Goal: Task Accomplishment & Management: Manage account settings

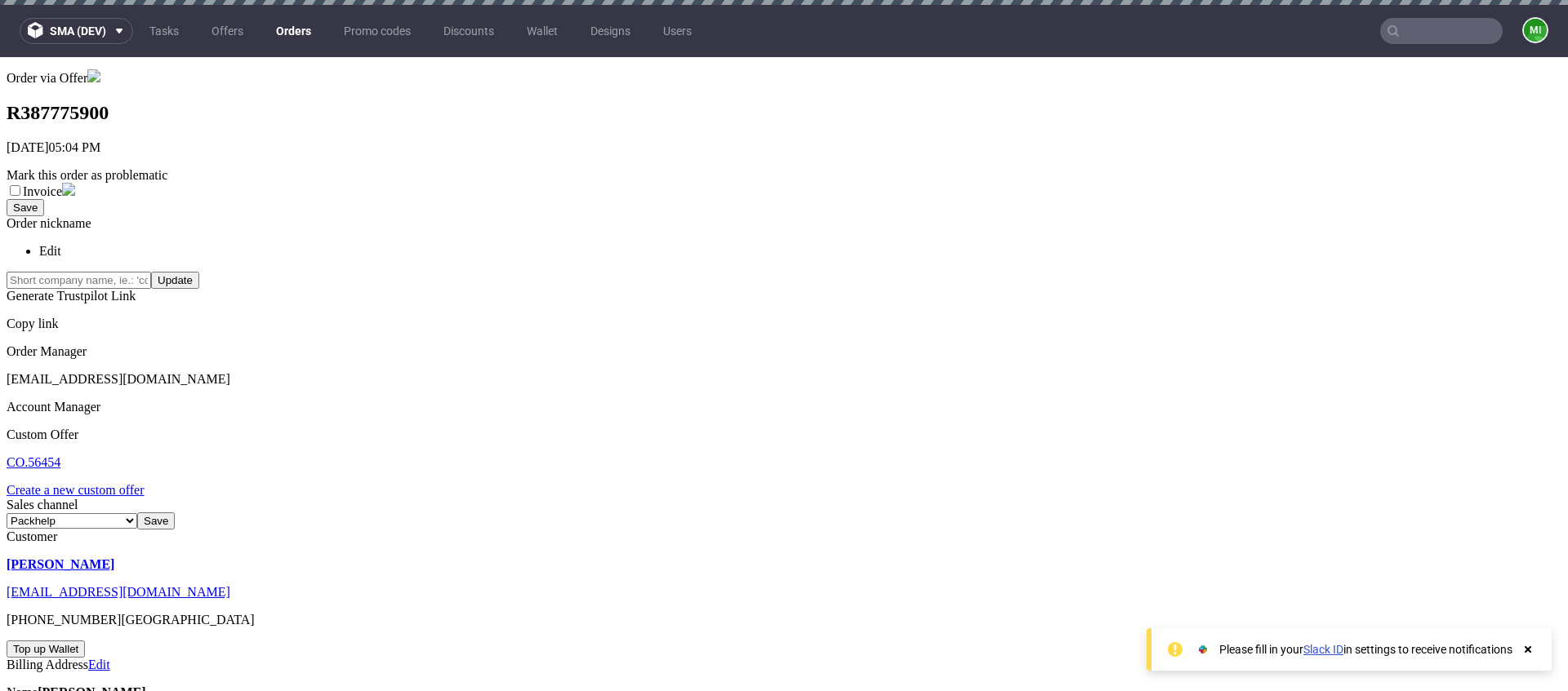
scroll to position [190, 0]
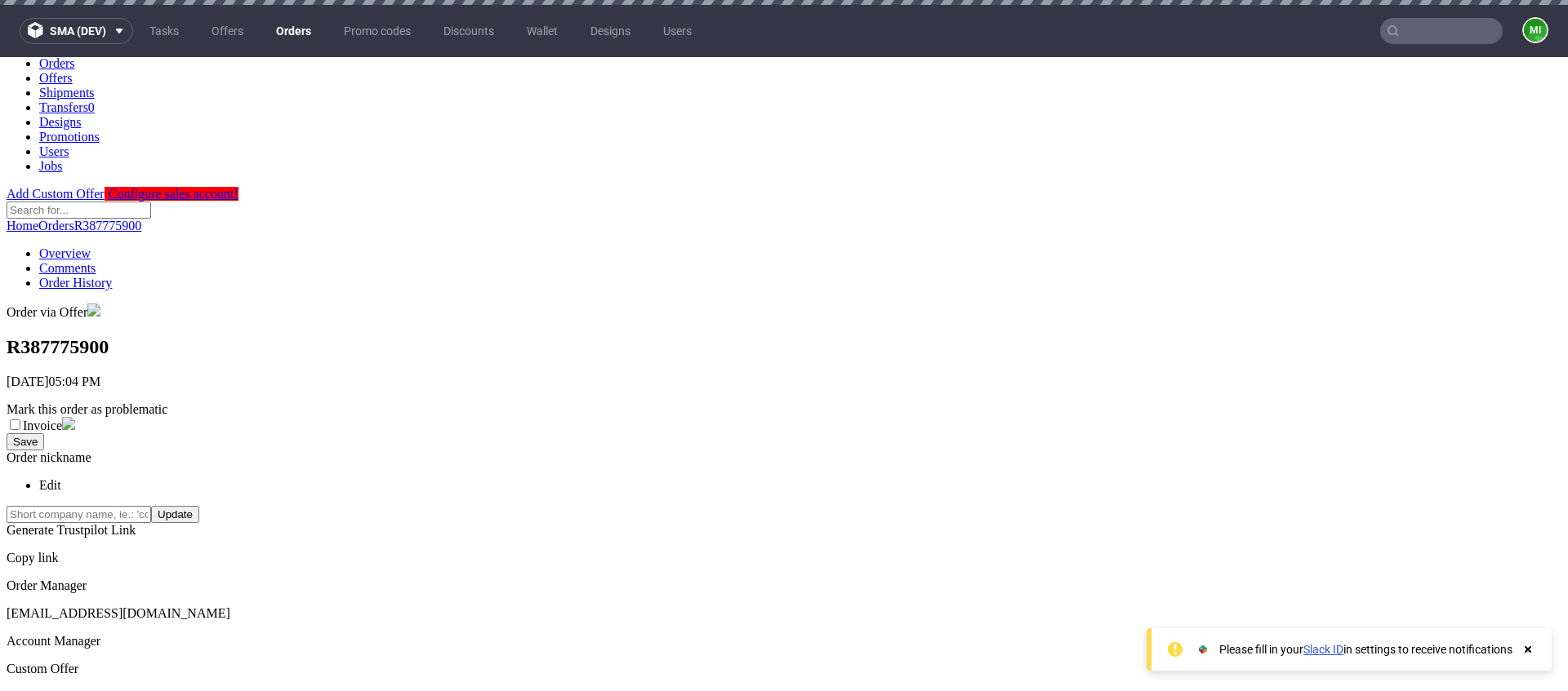
scroll to position [0, 0]
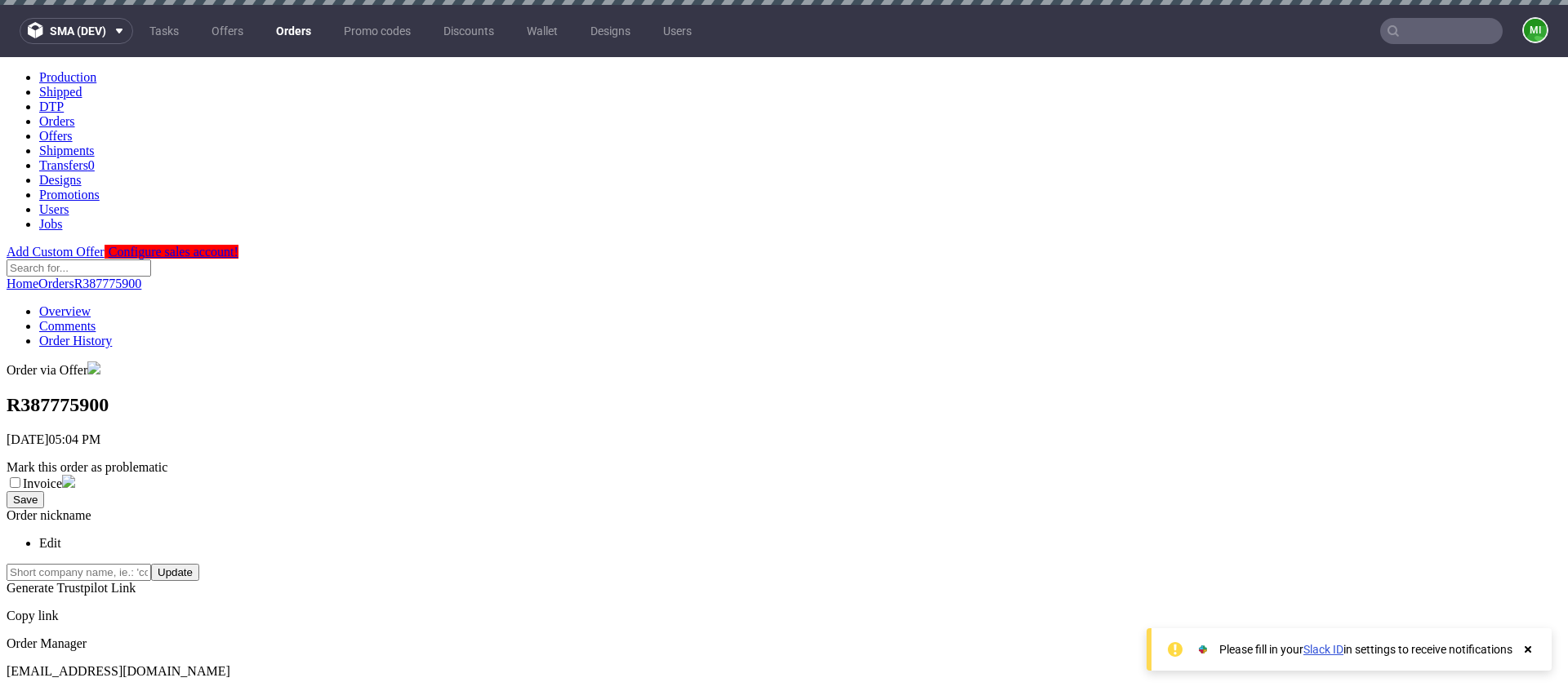
click at [292, 31] on link "Orders" at bounding box center [293, 31] width 55 height 27
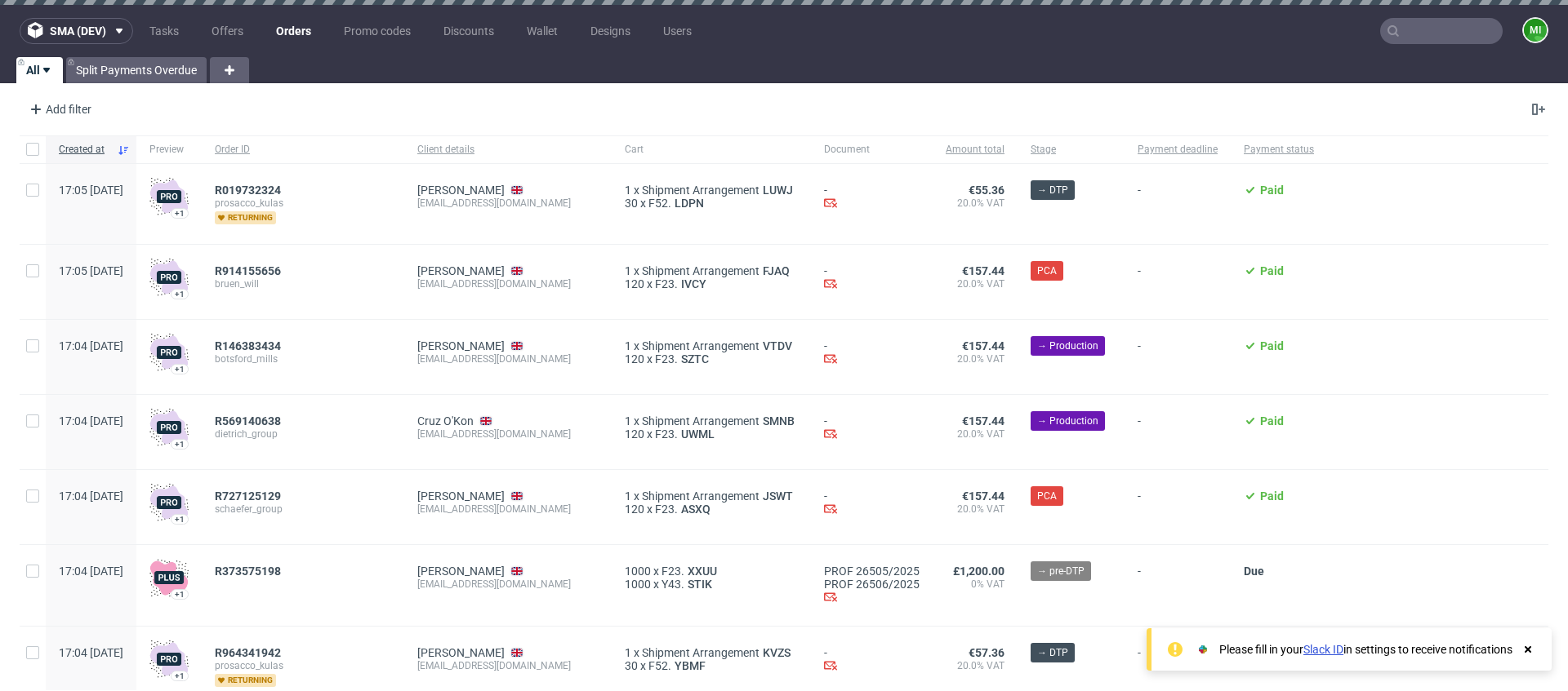
scroll to position [30, 0]
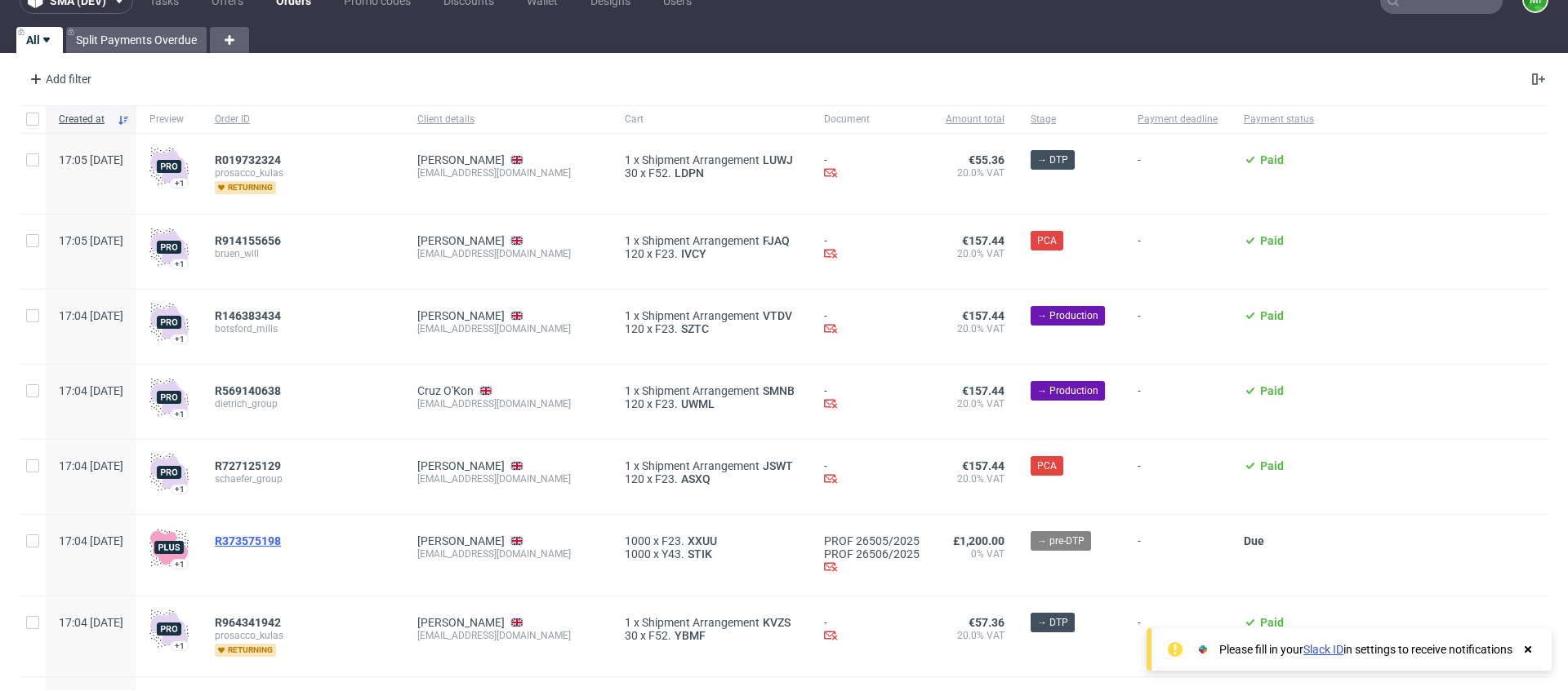
click at [281, 542] on span "R373575198" at bounding box center [248, 541] width 66 height 13
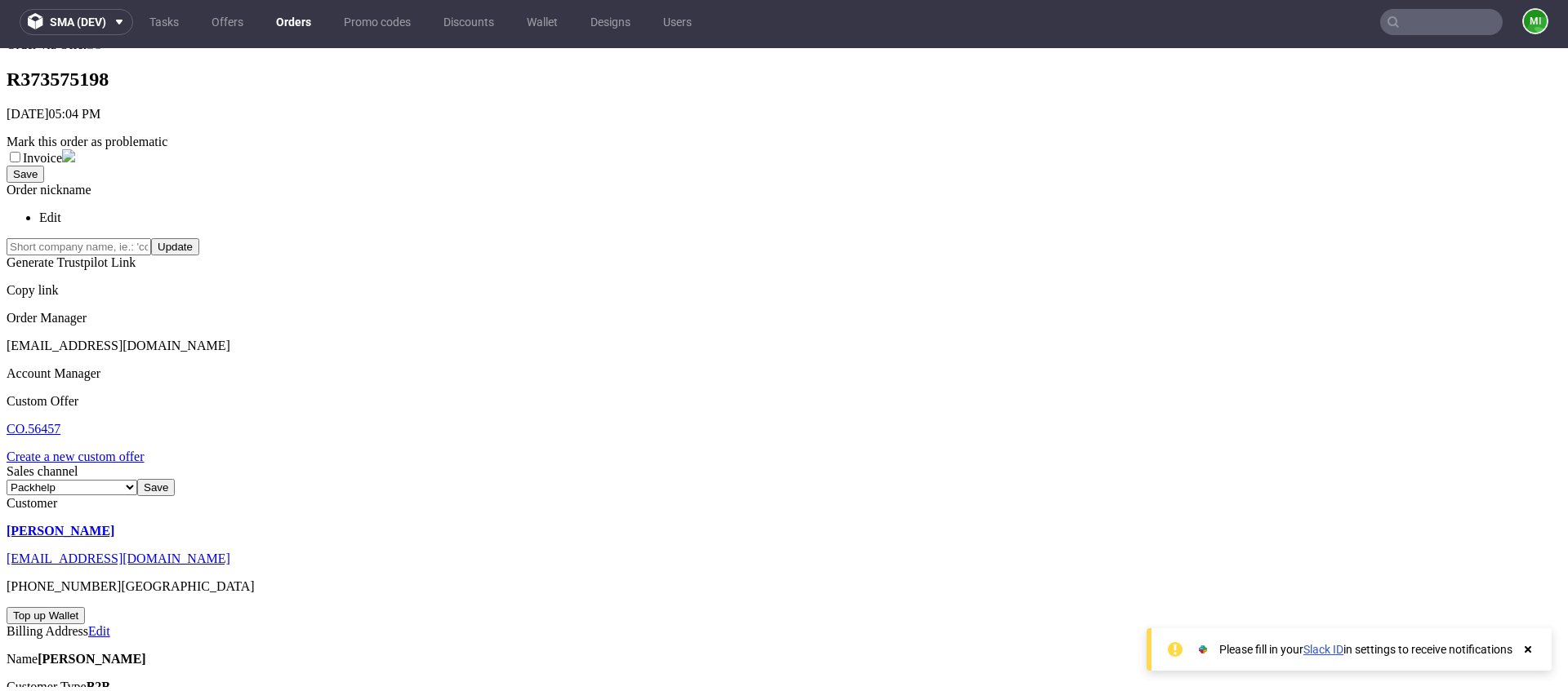
scroll to position [314, 0]
click at [836, 582] on div "5" at bounding box center [1565, 588] width 1568 height 14
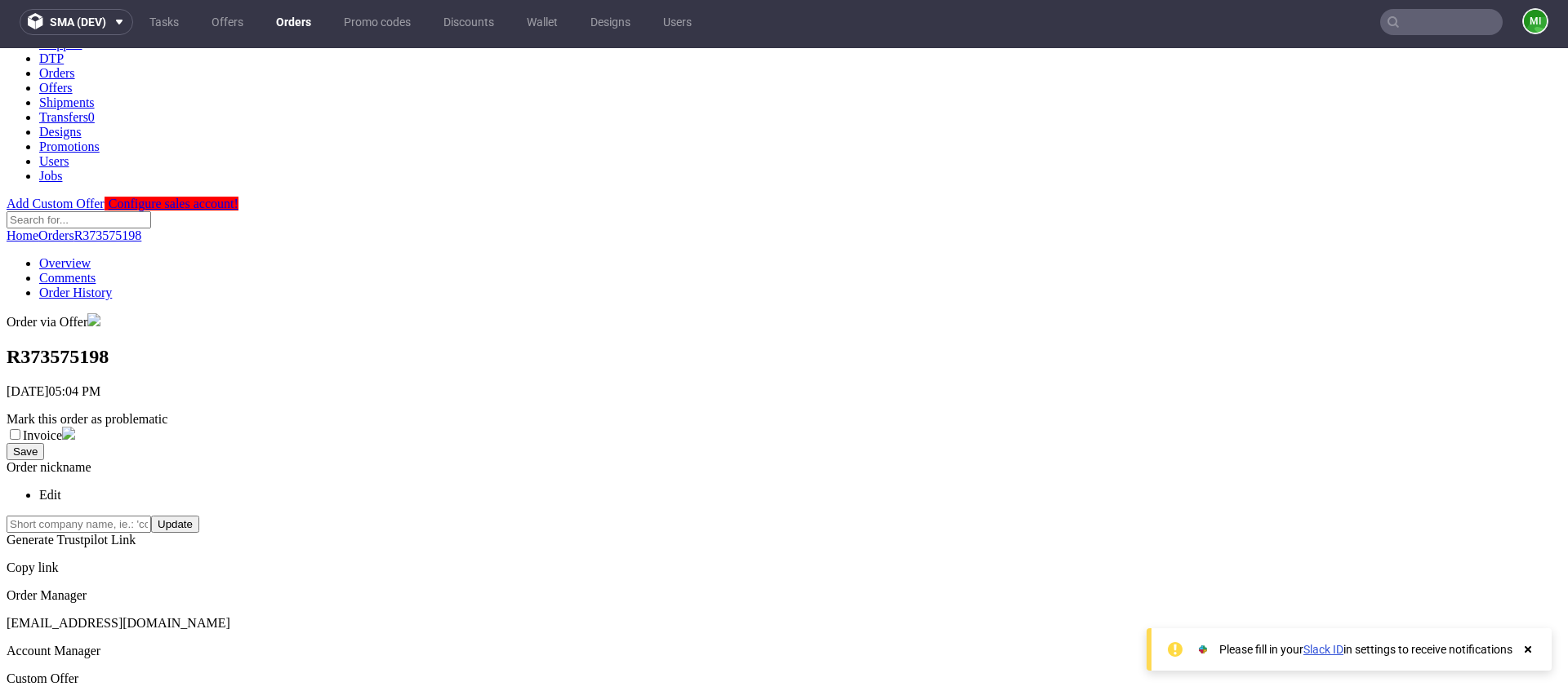
scroll to position [0, 0]
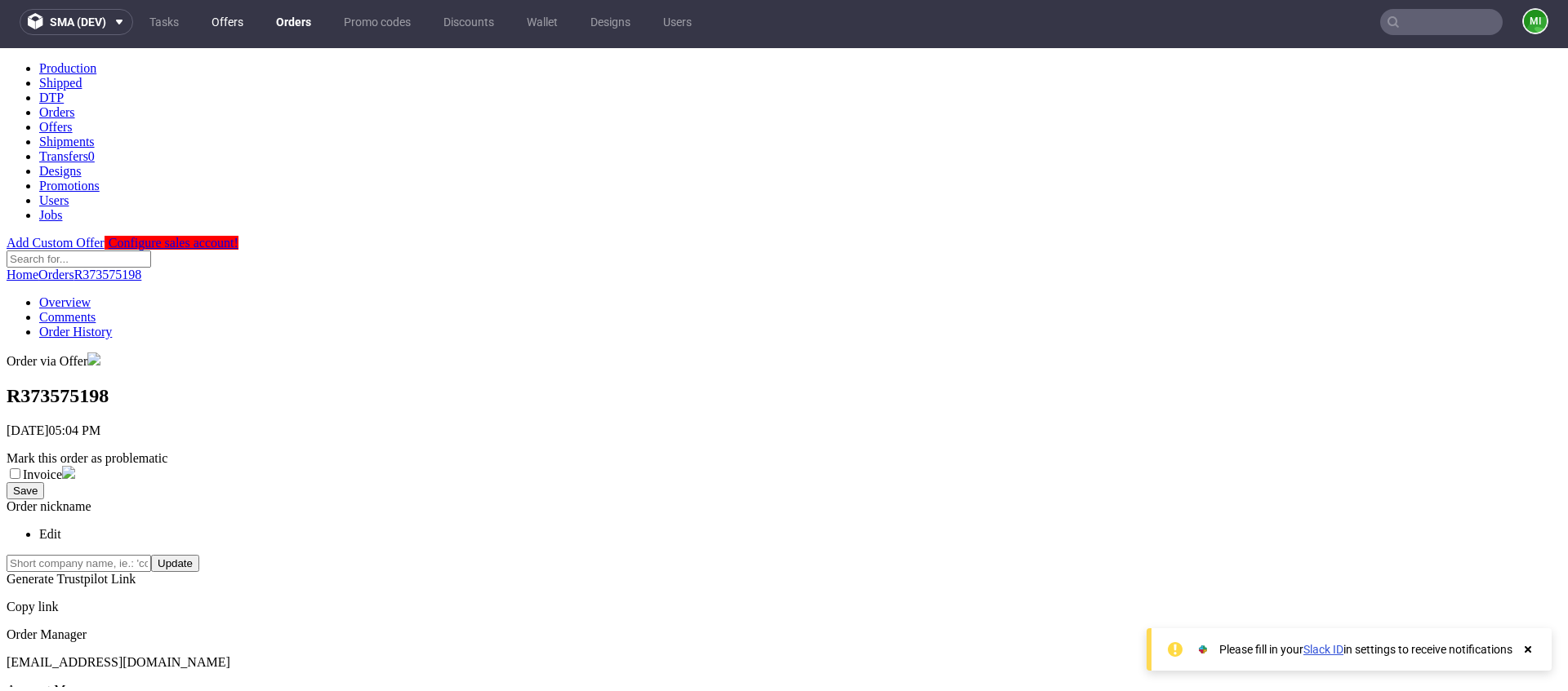
click at [242, 22] on link "Offers" at bounding box center [227, 22] width 51 height 27
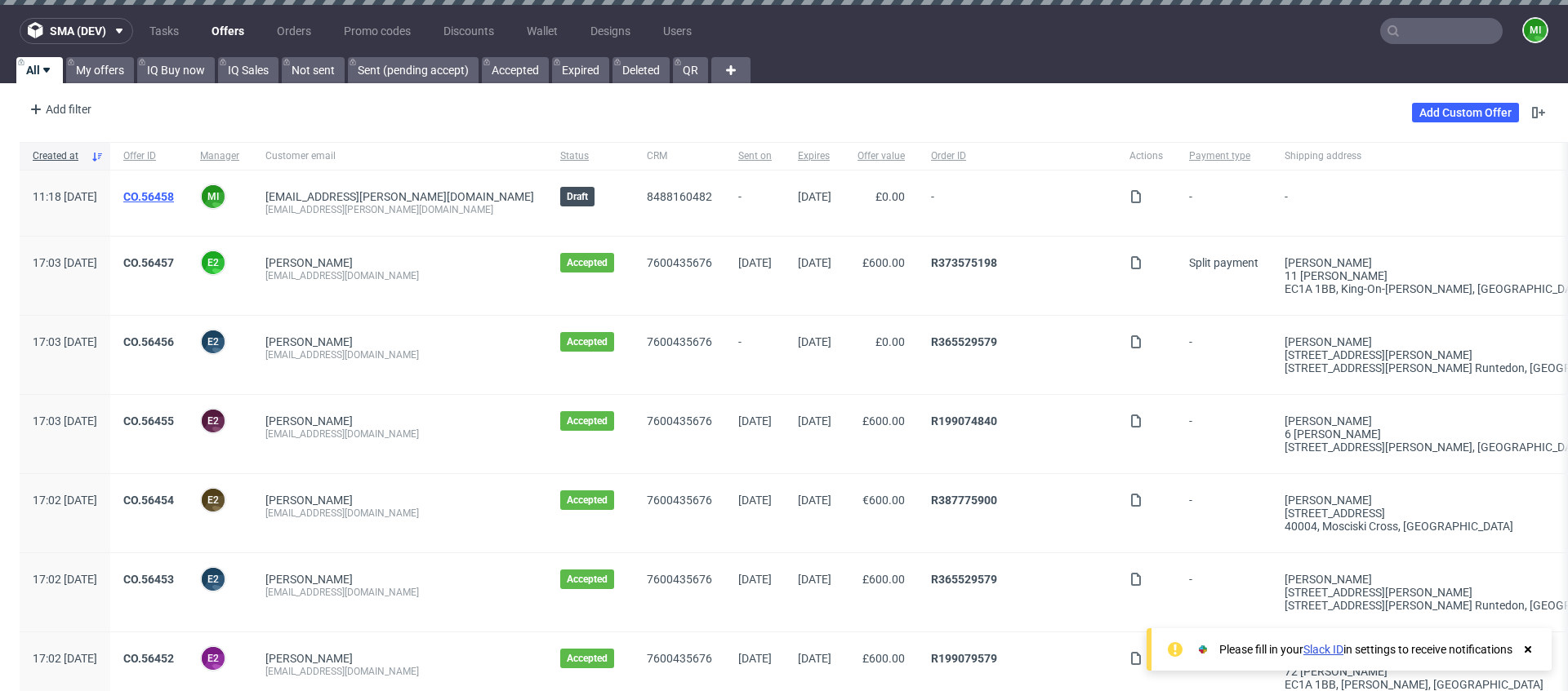
click at [174, 196] on link "CO.56458" at bounding box center [148, 196] width 50 height 13
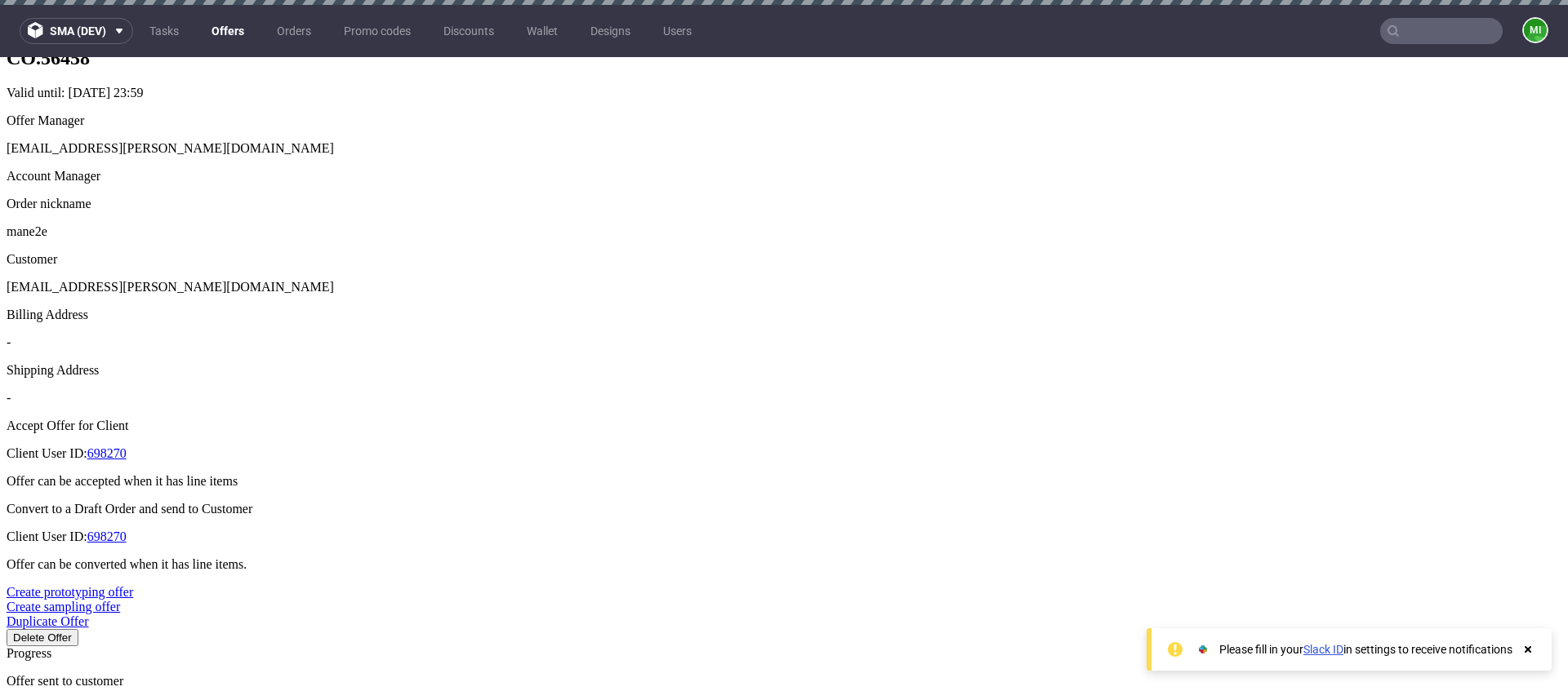
scroll to position [532, 0]
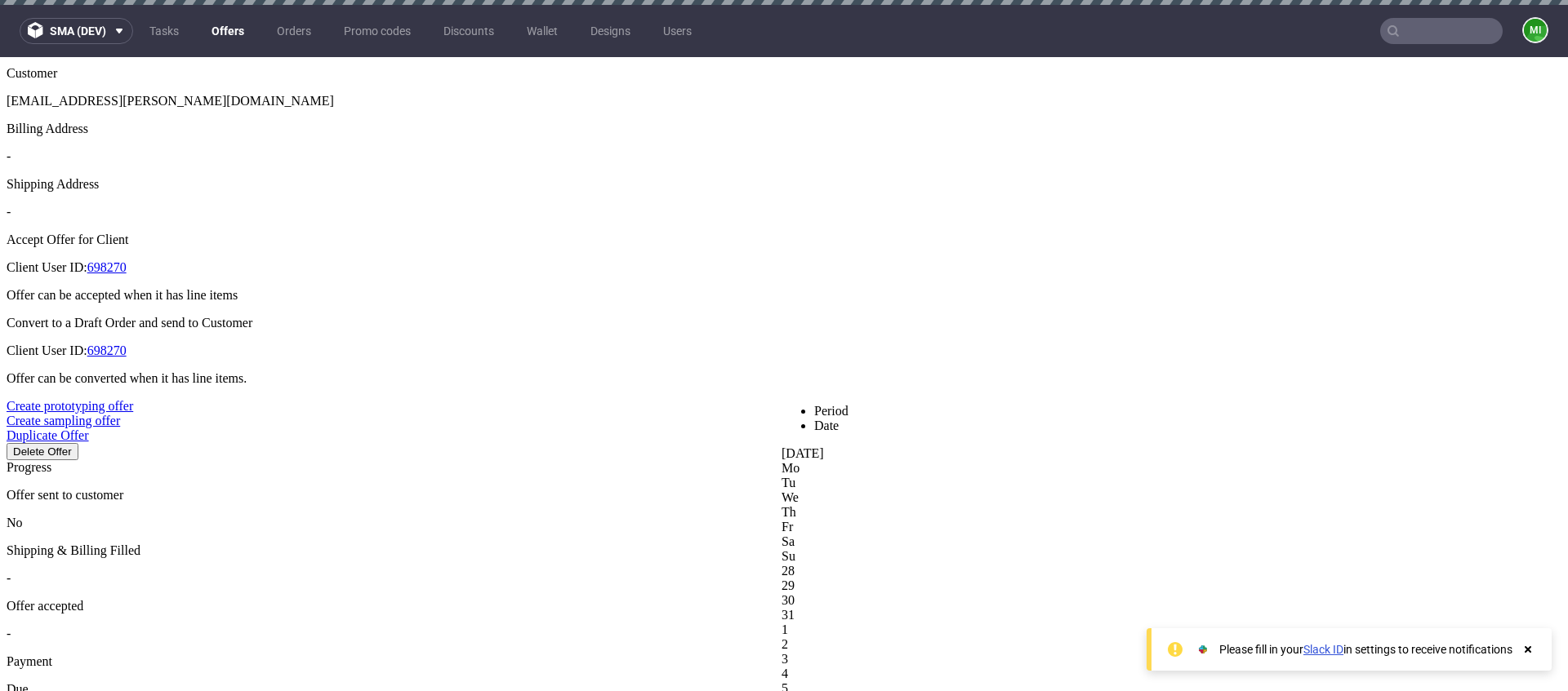
drag, startPoint x: 796, startPoint y: 445, endPoint x: 848, endPoint y: 441, distance: 52.2
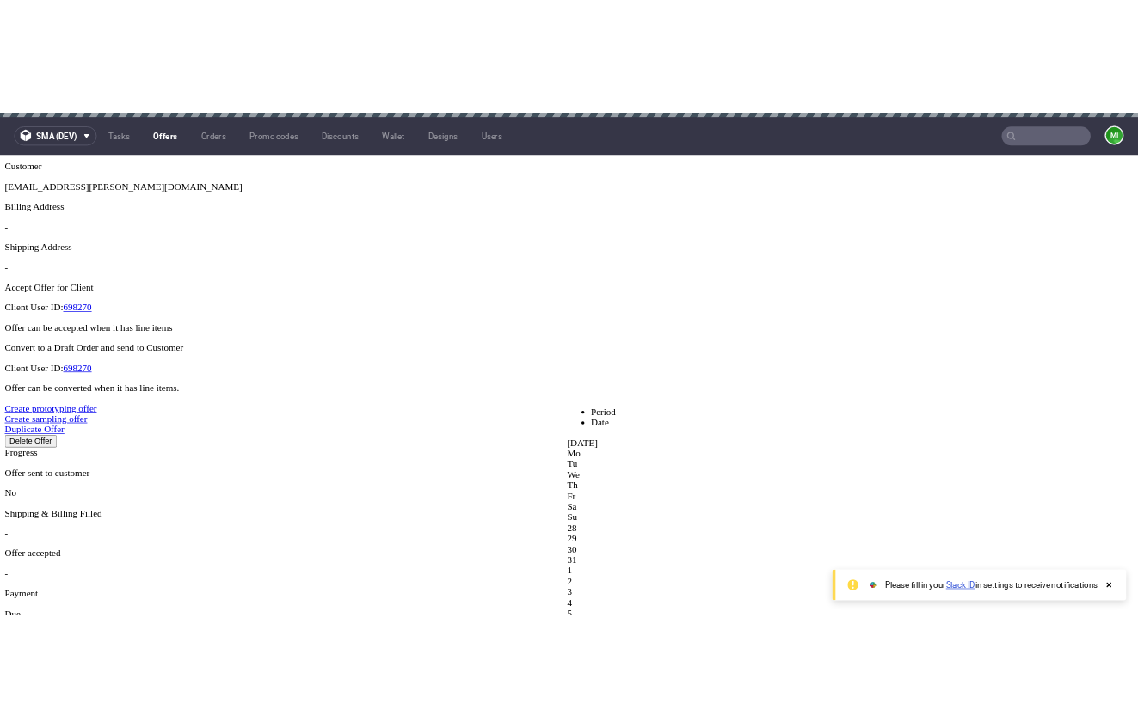
scroll to position [0, 0]
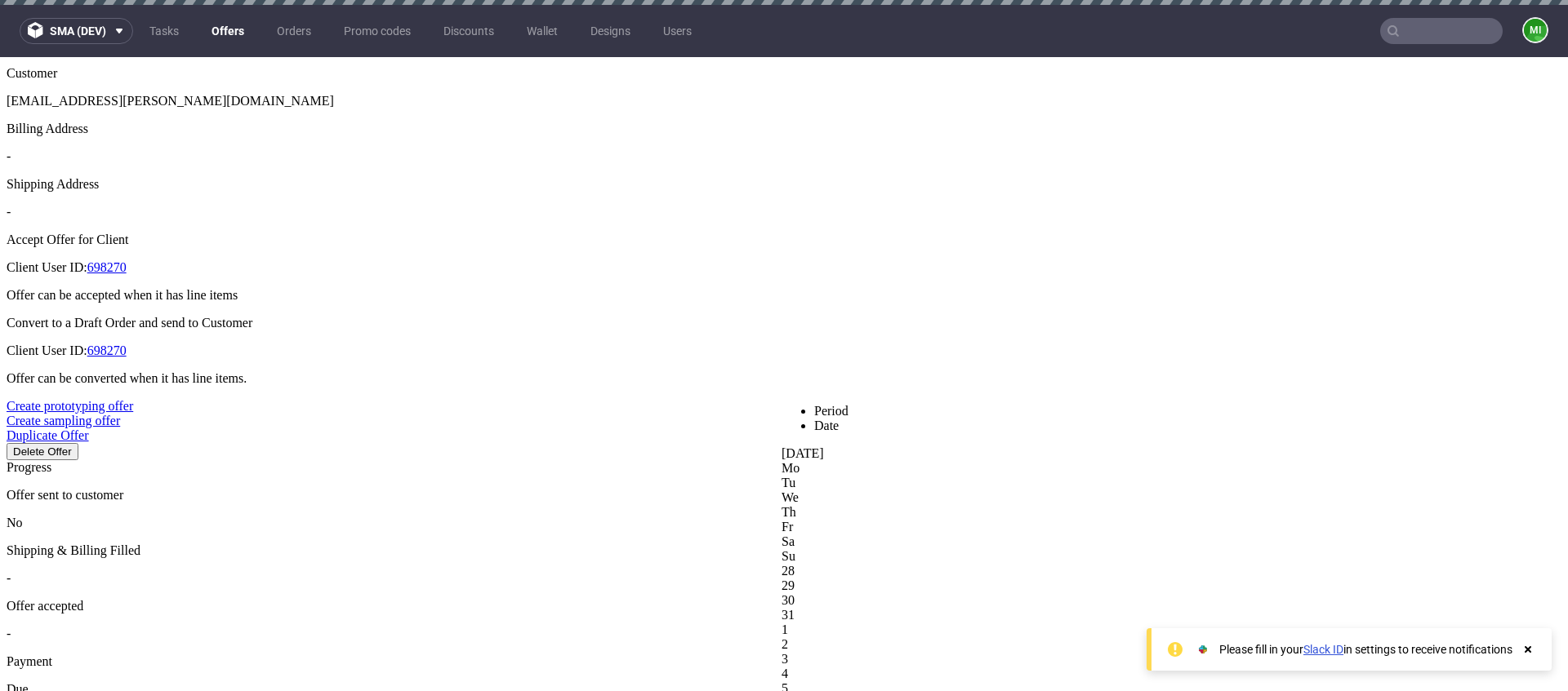
drag, startPoint x: 892, startPoint y: 446, endPoint x: 272, endPoint y: 87, distance: 716.4
